Goal: Task Accomplishment & Management: Manage account settings

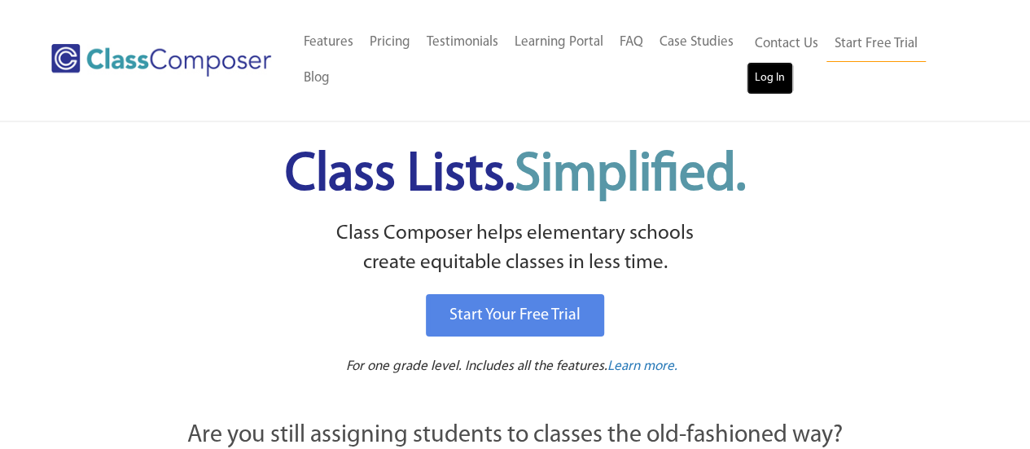
click at [778, 72] on link "Log In" at bounding box center [769, 78] width 46 height 33
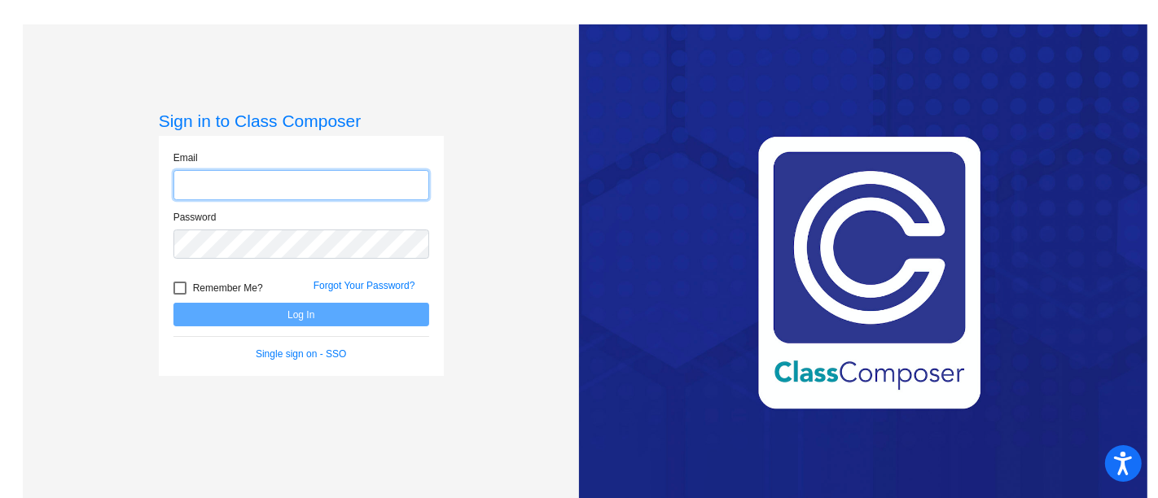
type input "[PERSON_NAME][EMAIL_ADDRESS][PERSON_NAME][DOMAIN_NAME]"
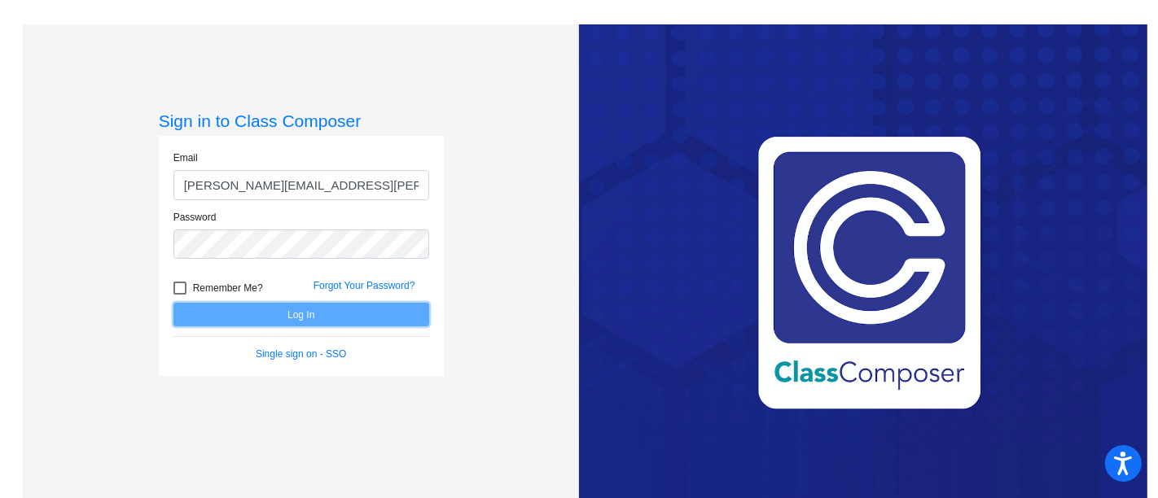
click at [287, 315] on button "Log In" at bounding box center [301, 315] width 256 height 24
